Goal: Check status: Check status

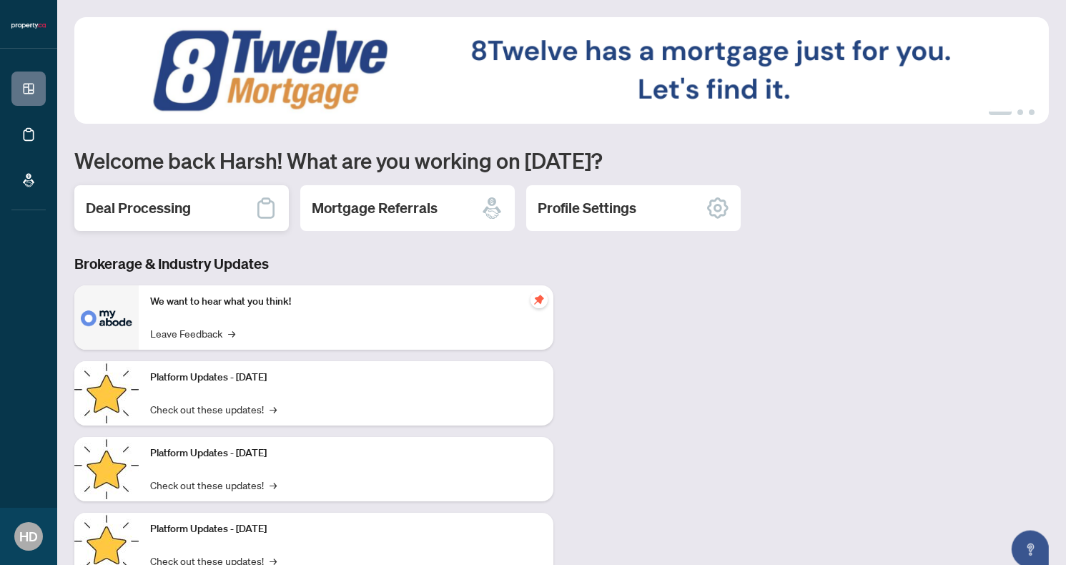
click at [162, 202] on h2 "Deal Processing" at bounding box center [138, 208] width 105 height 20
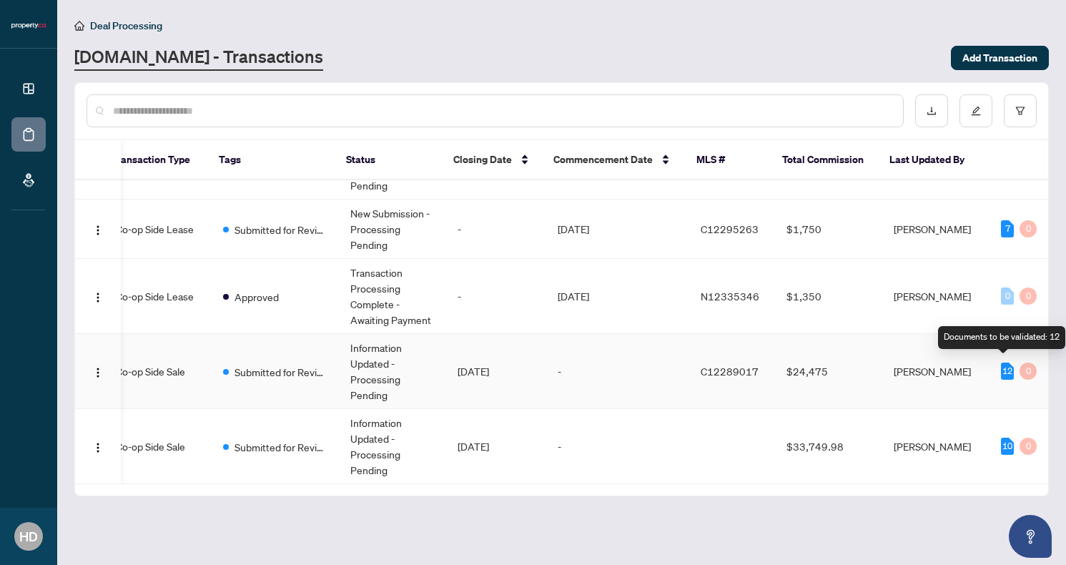
click at [1005, 365] on div "12" at bounding box center [1007, 370] width 13 height 17
click at [305, 354] on td "Submitted for Review" at bounding box center [275, 371] width 127 height 75
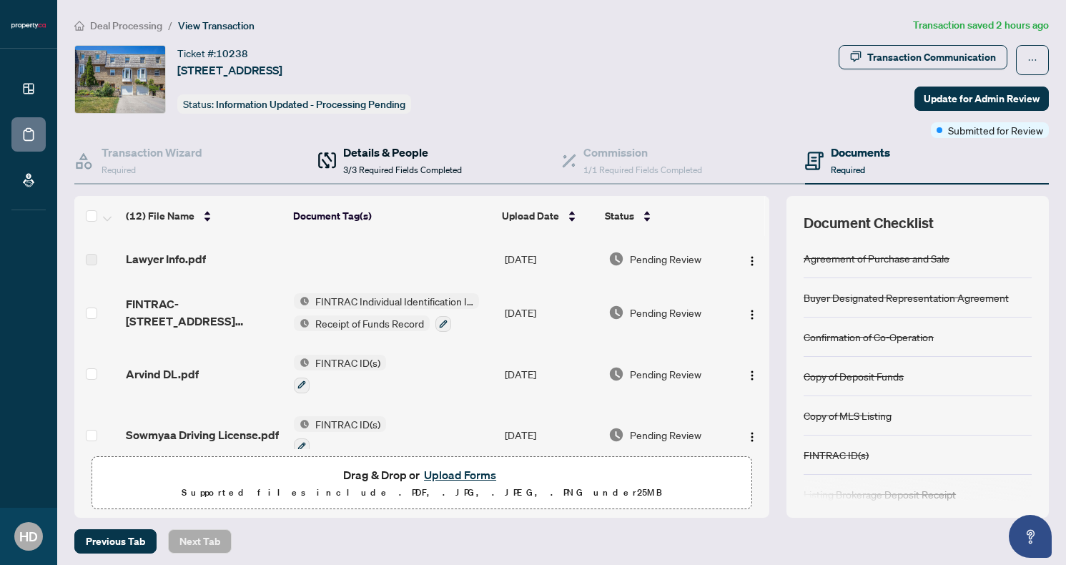
click at [371, 172] on span "3/3 Required Fields Completed" at bounding box center [402, 169] width 119 height 11
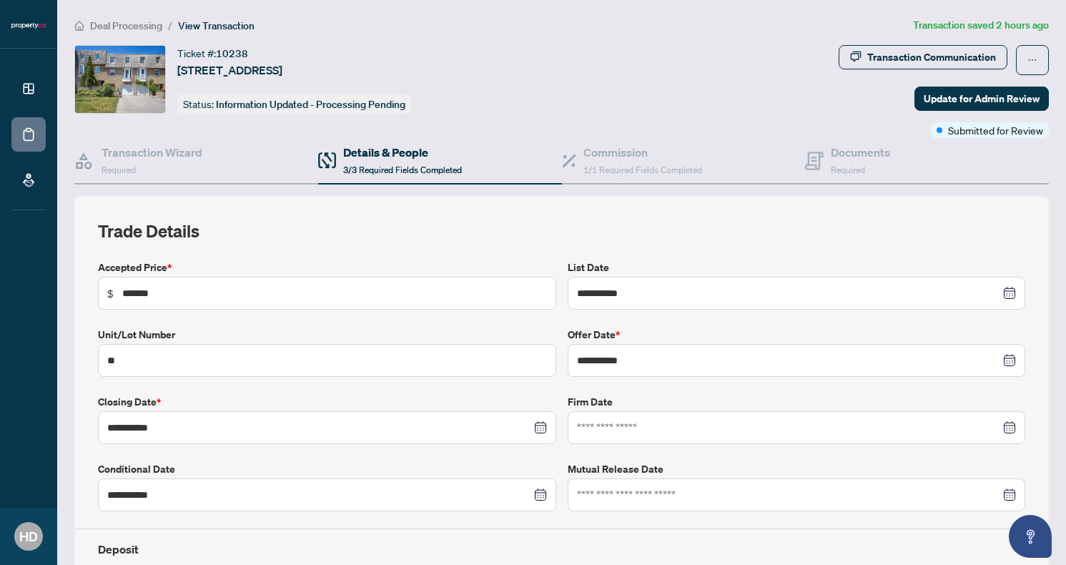
click at [144, 29] on span "Deal Processing" at bounding box center [126, 25] width 72 height 13
